Goal: Download file/media

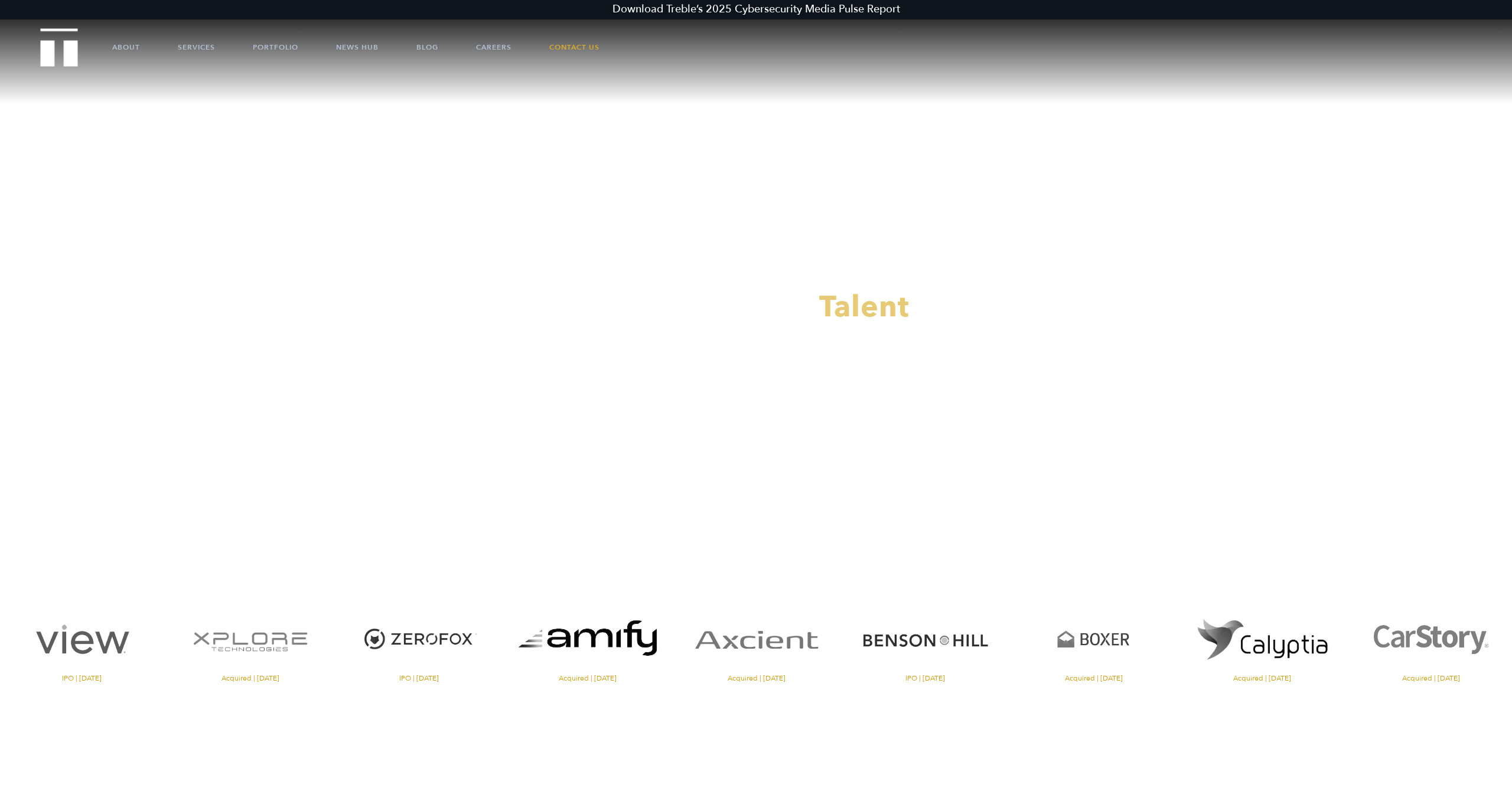
click at [121, 48] on link "About" at bounding box center [126, 47] width 28 height 35
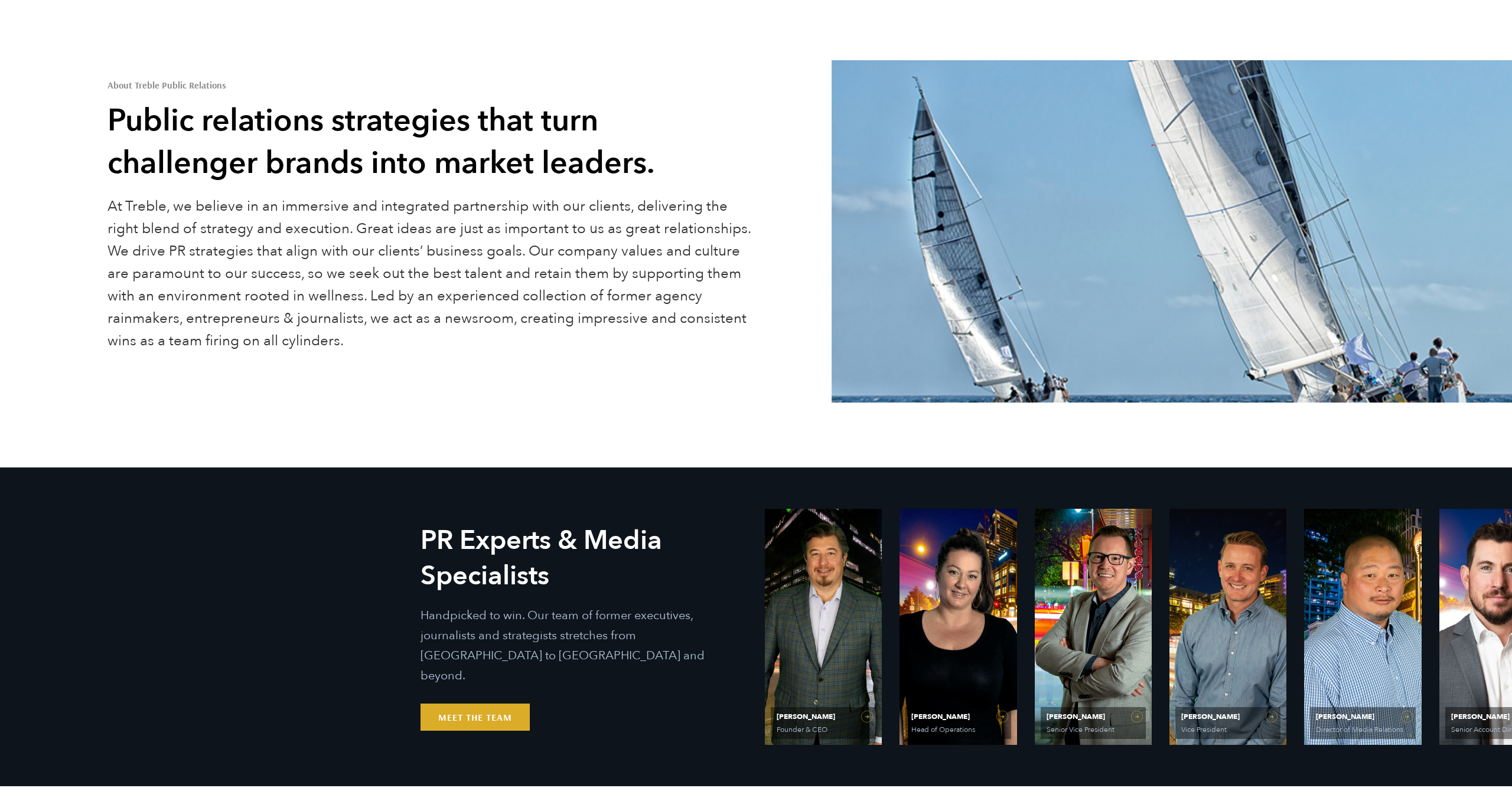
scroll to position [92, 0]
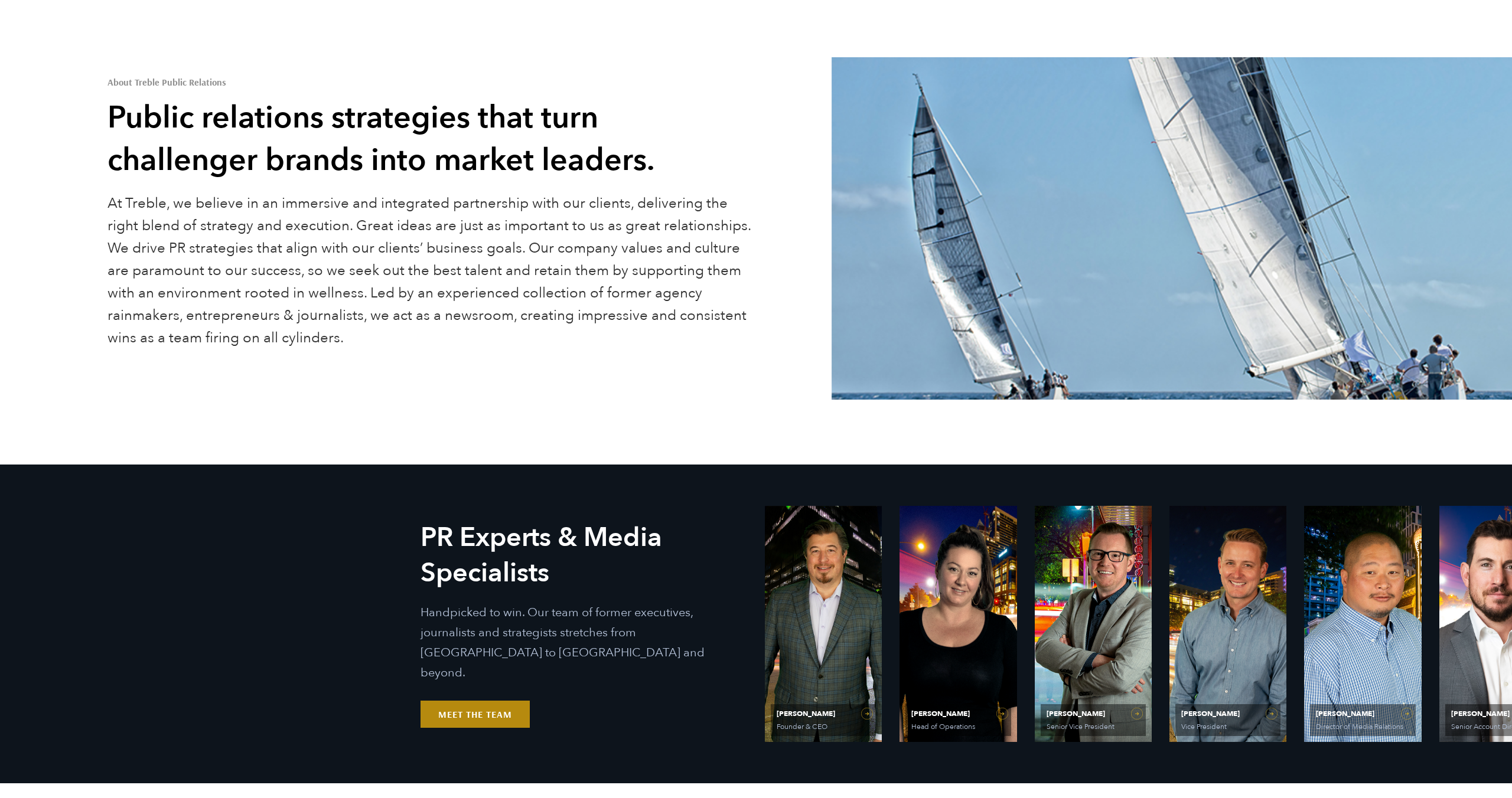
click at [478, 701] on link "Meet the Team" at bounding box center [475, 714] width 109 height 27
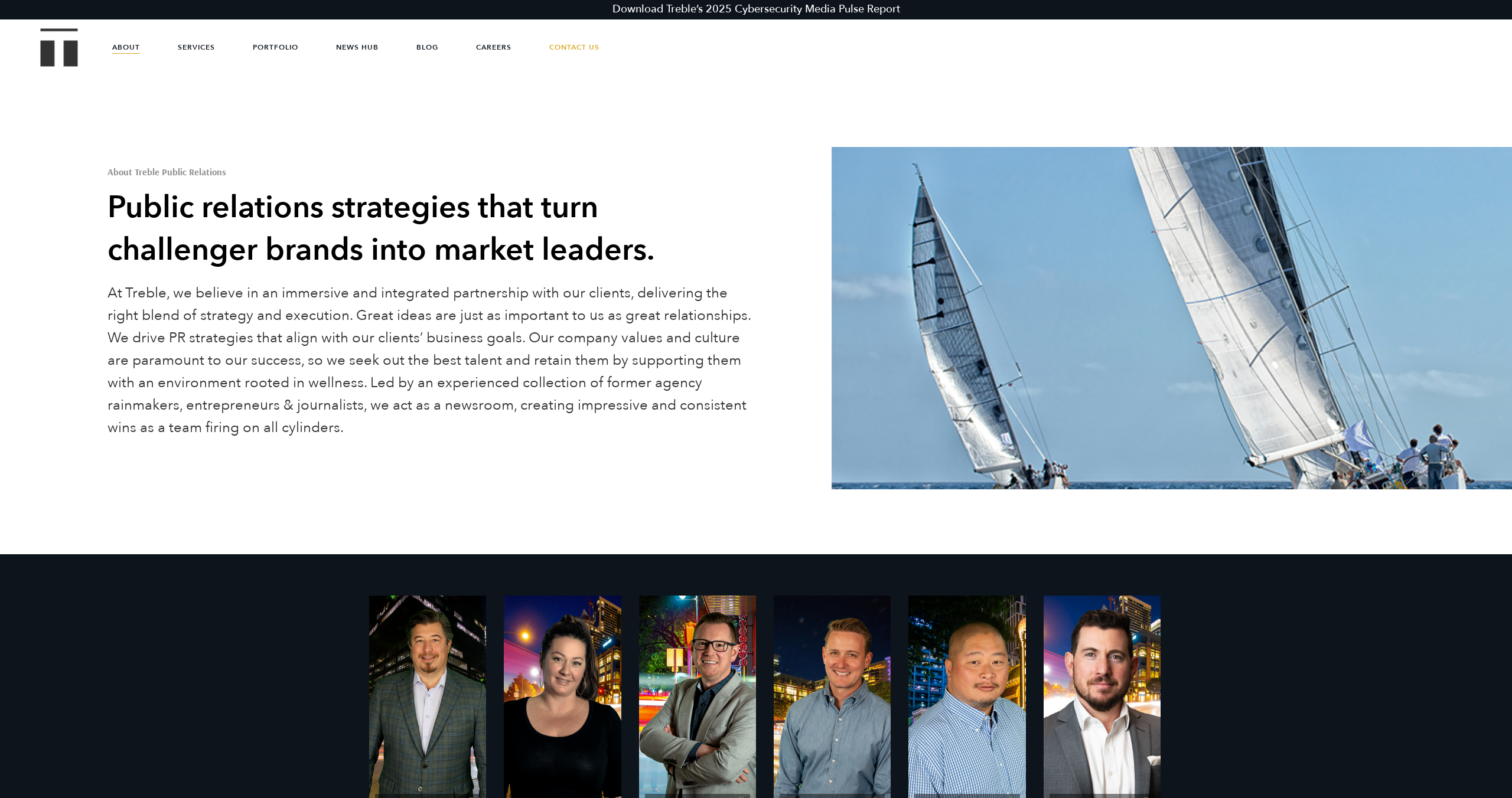
scroll to position [0, 0]
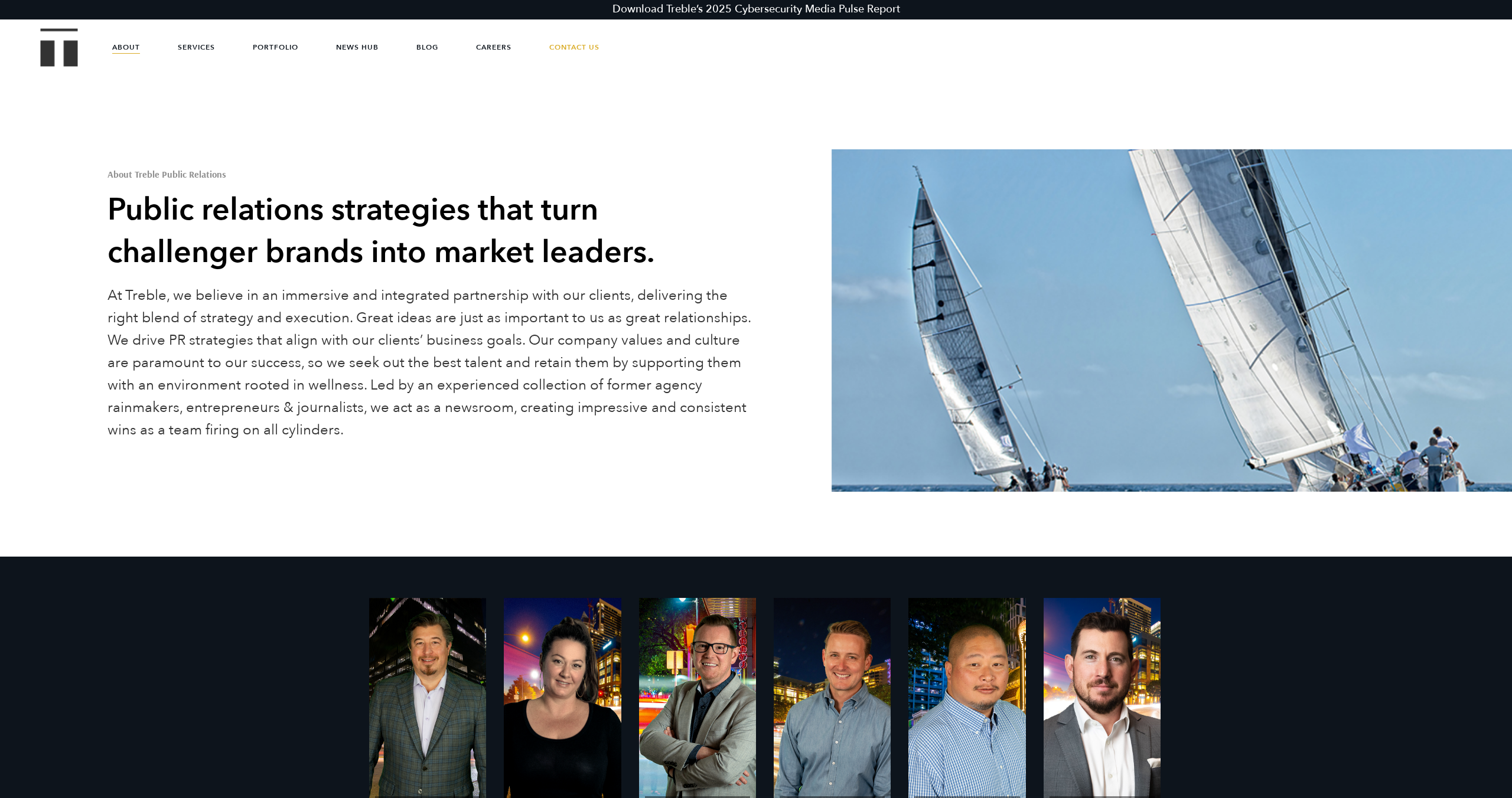
click at [58, 39] on img "Treble logo" at bounding box center [59, 47] width 37 height 38
